Goal: Ask a question: Seek information or help from site administrators or community

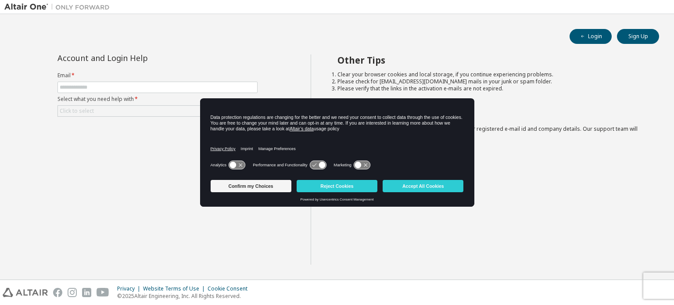
click at [229, 155] on body "Login Sign Up Account and Login Help Email * Select what you need help with * C…" at bounding box center [337, 152] width 674 height 305
click at [268, 185] on button "Confirm my Choices" at bounding box center [251, 186] width 81 height 12
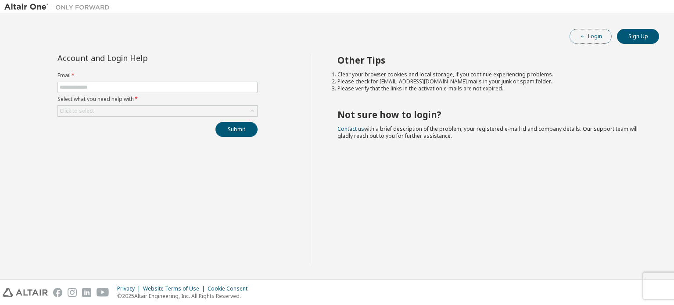
click at [590, 39] on button "Login" at bounding box center [591, 36] width 42 height 15
click at [235, 88] on input "text" at bounding box center [158, 87] width 196 height 7
type input "**********"
click at [219, 115] on div "Click to select" at bounding box center [157, 111] width 199 height 11
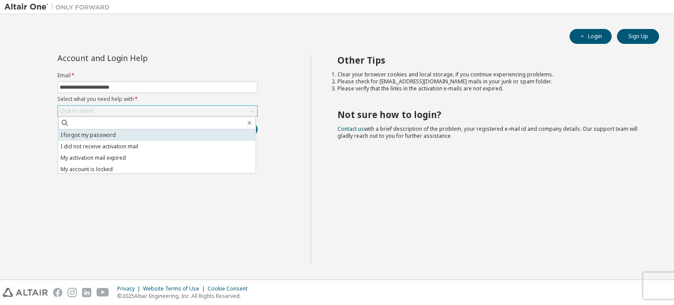
click at [145, 133] on li "I forgot my password" at bounding box center [157, 135] width 198 height 11
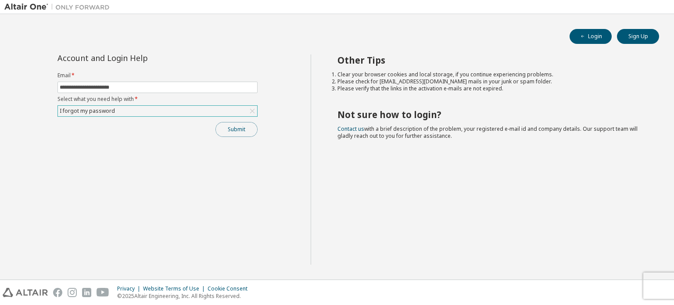
click at [229, 128] on button "Submit" at bounding box center [237, 129] width 42 height 15
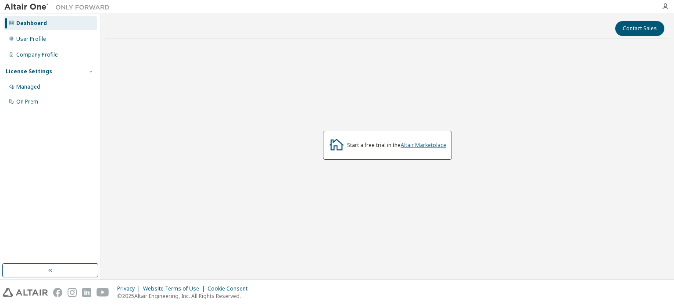
click at [415, 146] on link "Altair Marketplace" at bounding box center [424, 144] width 46 height 7
click at [47, 40] on div "User Profile" at bounding box center [51, 39] width 94 height 14
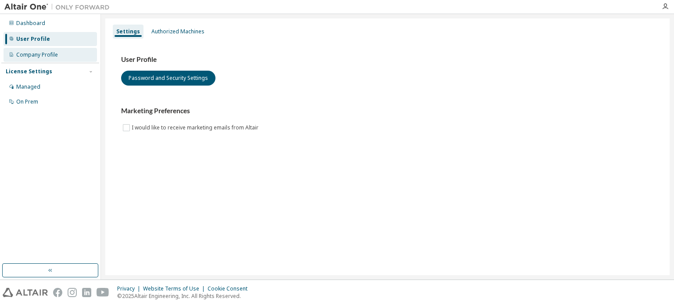
click at [47, 50] on div "Company Profile" at bounding box center [51, 55] width 94 height 14
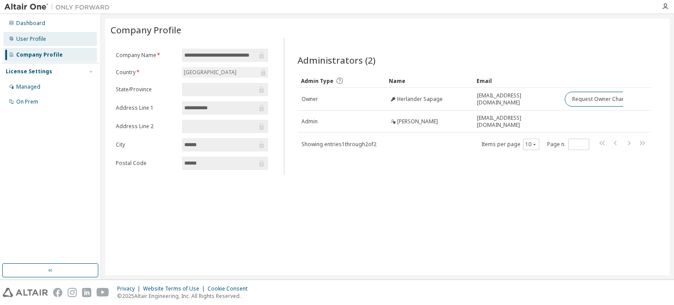
click at [50, 40] on div "User Profile" at bounding box center [51, 39] width 94 height 14
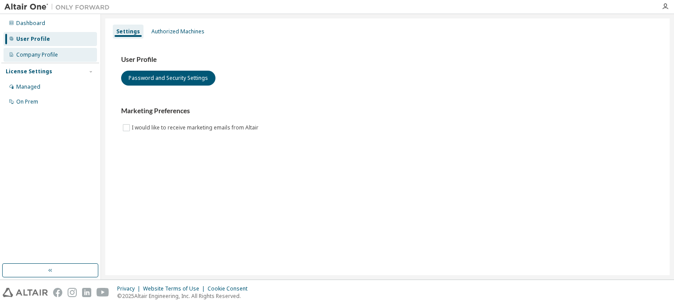
click at [47, 55] on div "Company Profile" at bounding box center [37, 54] width 42 height 7
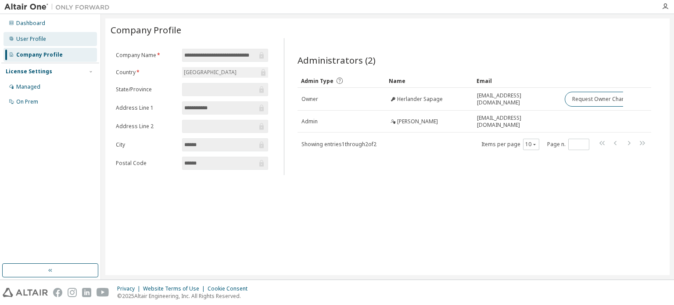
click at [54, 38] on div "User Profile" at bounding box center [51, 39] width 94 height 14
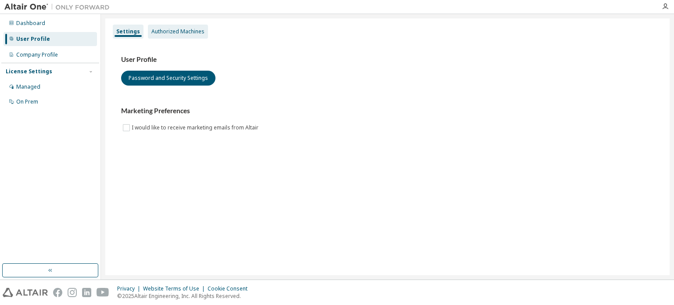
click at [191, 36] on div "Authorized Machines" at bounding box center [178, 32] width 60 height 14
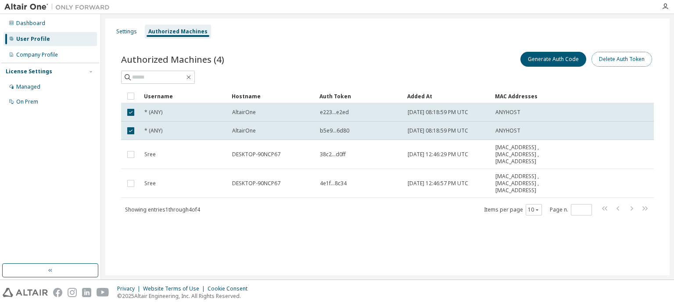
click at [633, 56] on button "Delete Auth Token" at bounding box center [622, 59] width 61 height 15
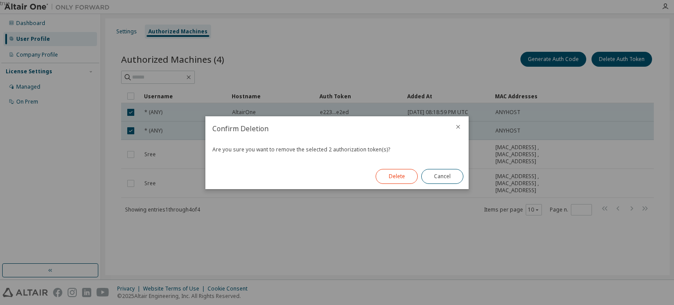
click at [395, 180] on button "Delete" at bounding box center [397, 176] width 42 height 15
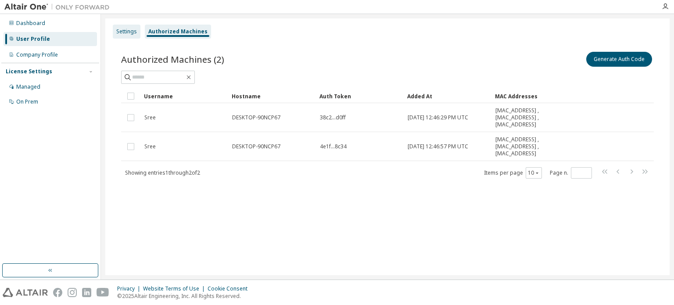
click at [127, 28] on div "Settings" at bounding box center [126, 31] width 21 height 7
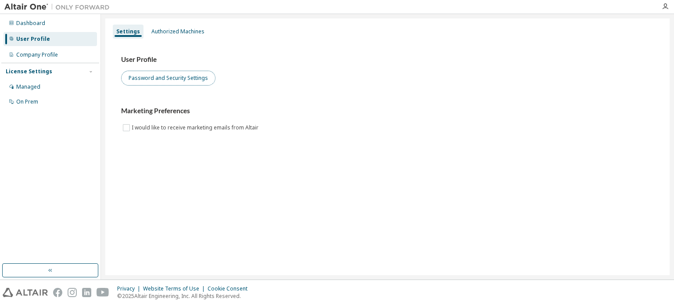
click at [186, 84] on button "Password and Security Settings" at bounding box center [168, 78] width 94 height 15
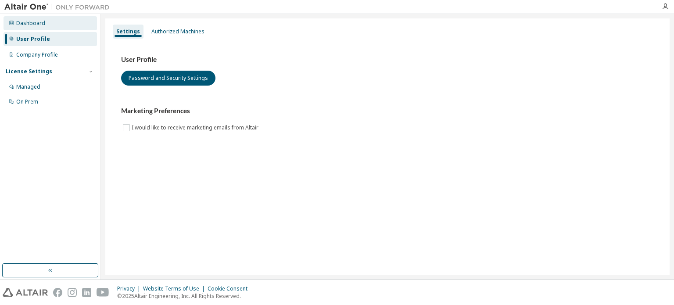
click at [40, 29] on div "Dashboard" at bounding box center [51, 23] width 94 height 14
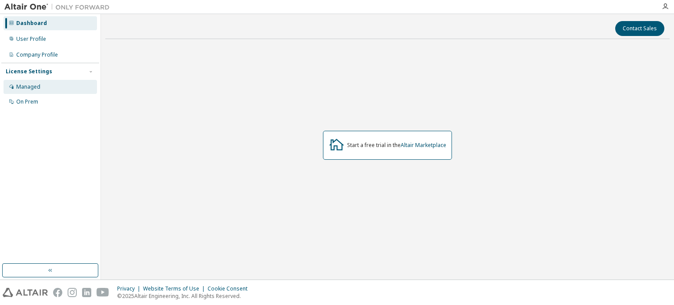
click at [34, 86] on div "Managed" at bounding box center [28, 86] width 24 height 7
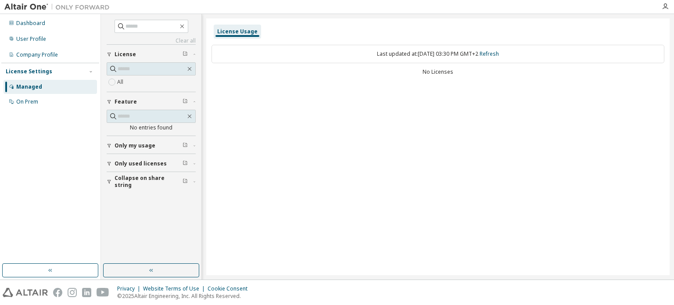
click at [149, 150] on button "Only my usage" at bounding box center [151, 145] width 89 height 19
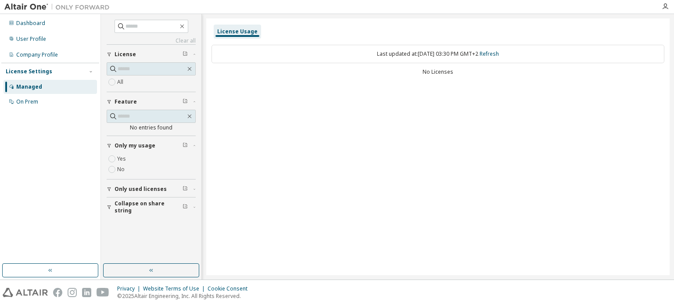
click at [122, 157] on label "Yes" at bounding box center [122, 159] width 11 height 11
click at [50, 21] on div "Dashboard" at bounding box center [51, 23] width 94 height 14
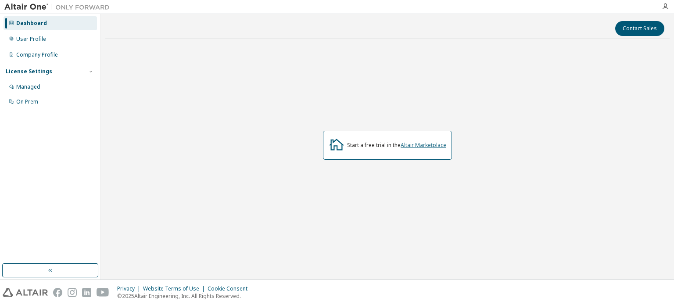
click at [428, 145] on link "Altair Marketplace" at bounding box center [424, 144] width 46 height 7
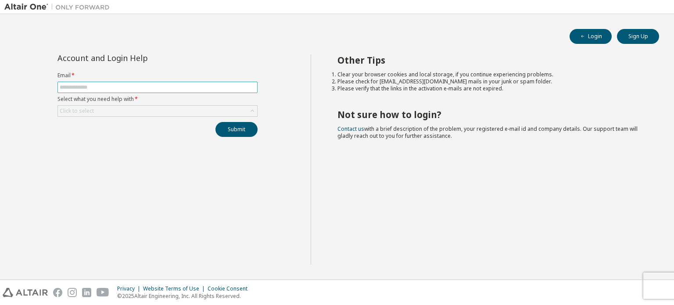
click at [119, 86] on input "text" at bounding box center [158, 87] width 196 height 7
type input "**********"
click at [130, 112] on div "Click to select" at bounding box center [157, 111] width 199 height 11
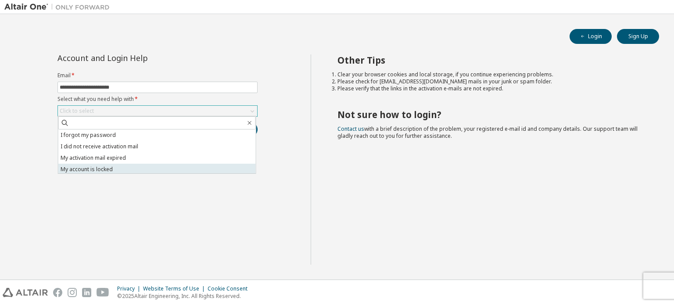
click at [113, 169] on li "My account is locked" at bounding box center [157, 169] width 198 height 11
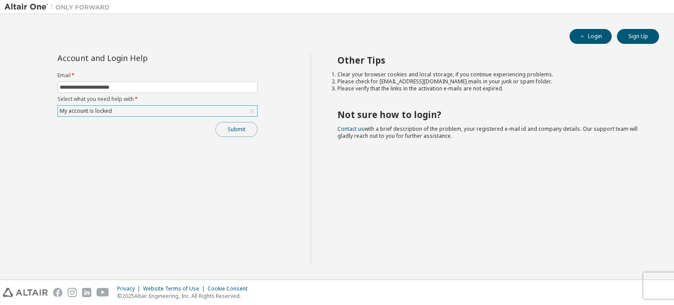
click at [242, 130] on button "Submit" at bounding box center [237, 129] width 42 height 15
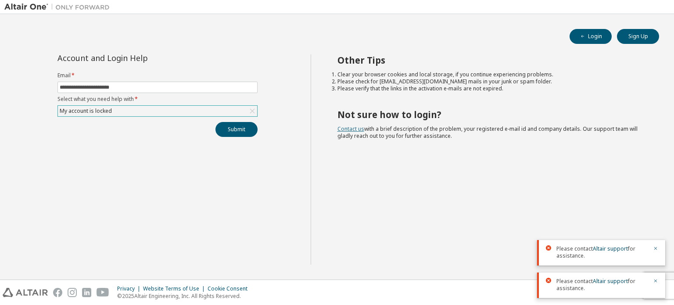
click at [354, 129] on link "Contact us" at bounding box center [351, 128] width 27 height 7
click at [654, 251] on icon "button" at bounding box center [655, 248] width 5 height 5
click at [657, 283] on icon "button" at bounding box center [655, 280] width 5 height 5
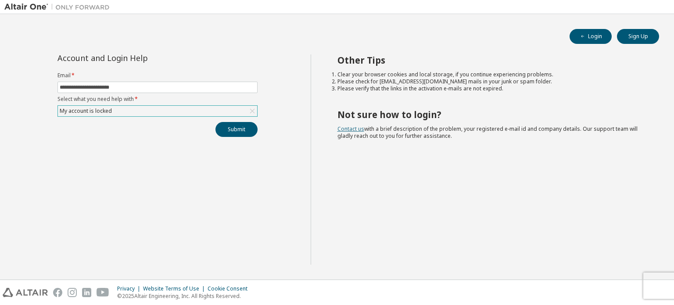
click at [359, 129] on link "Contact us" at bounding box center [351, 128] width 27 height 7
click at [224, 128] on button "Submit" at bounding box center [237, 129] width 42 height 15
click at [621, 279] on link "Altair support" at bounding box center [610, 280] width 35 height 7
